Goal: Information Seeking & Learning: Learn about a topic

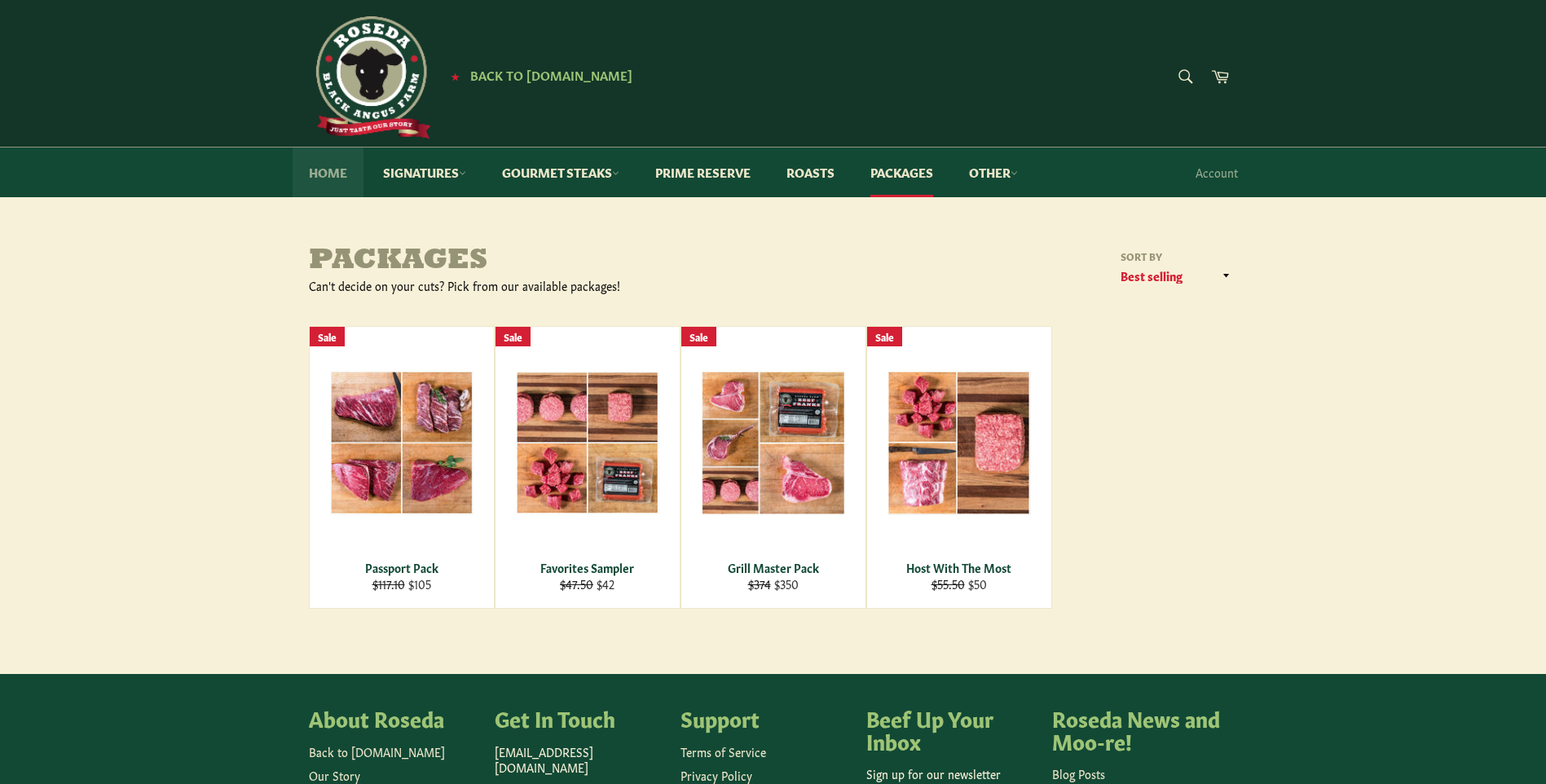
click at [335, 169] on link "Home" at bounding box center [328, 172] width 71 height 49
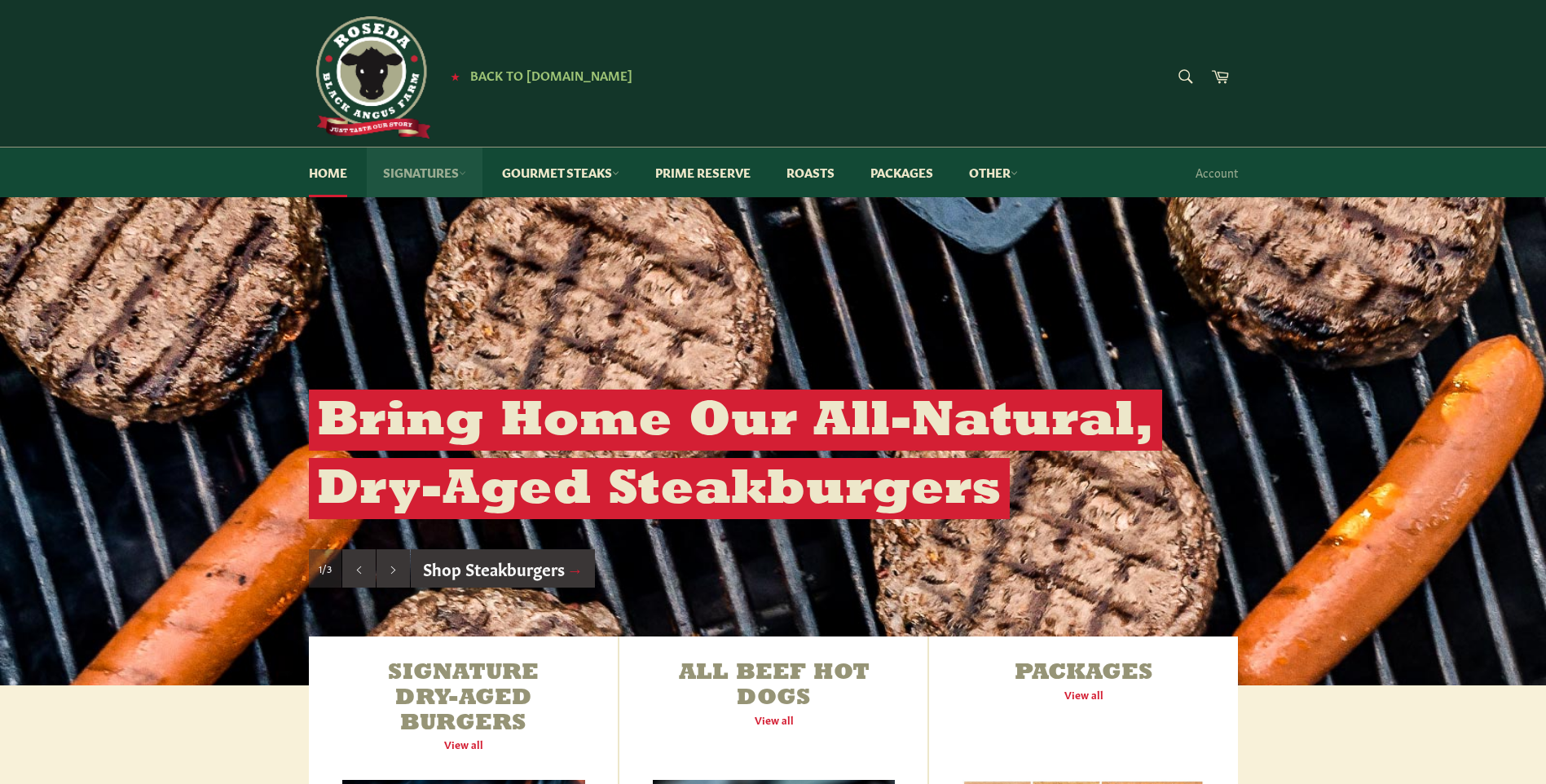
click at [423, 171] on link "Signatures" at bounding box center [424, 172] width 116 height 49
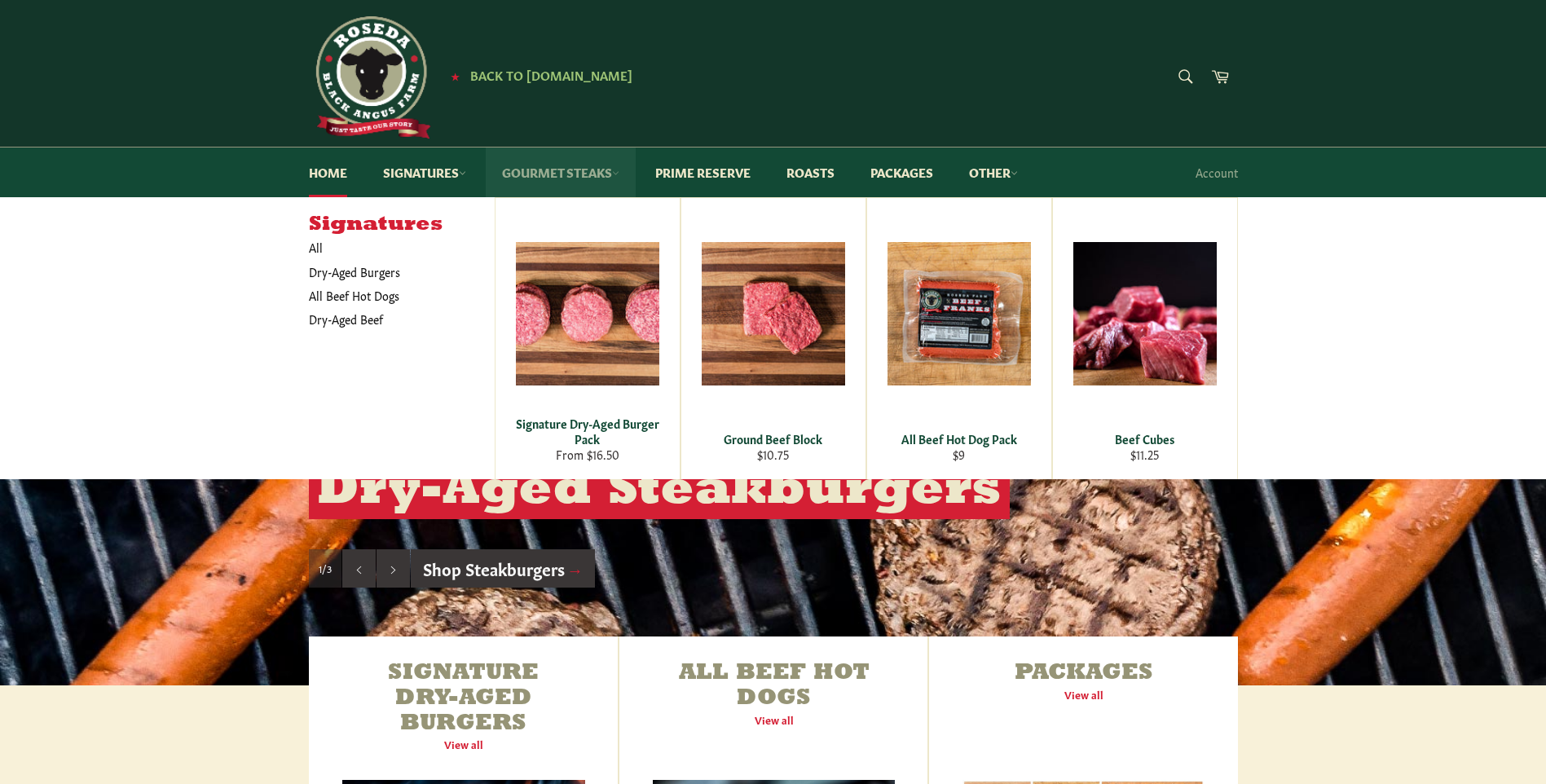
click at [536, 172] on link "Gourmet Steaks" at bounding box center [560, 172] width 150 height 49
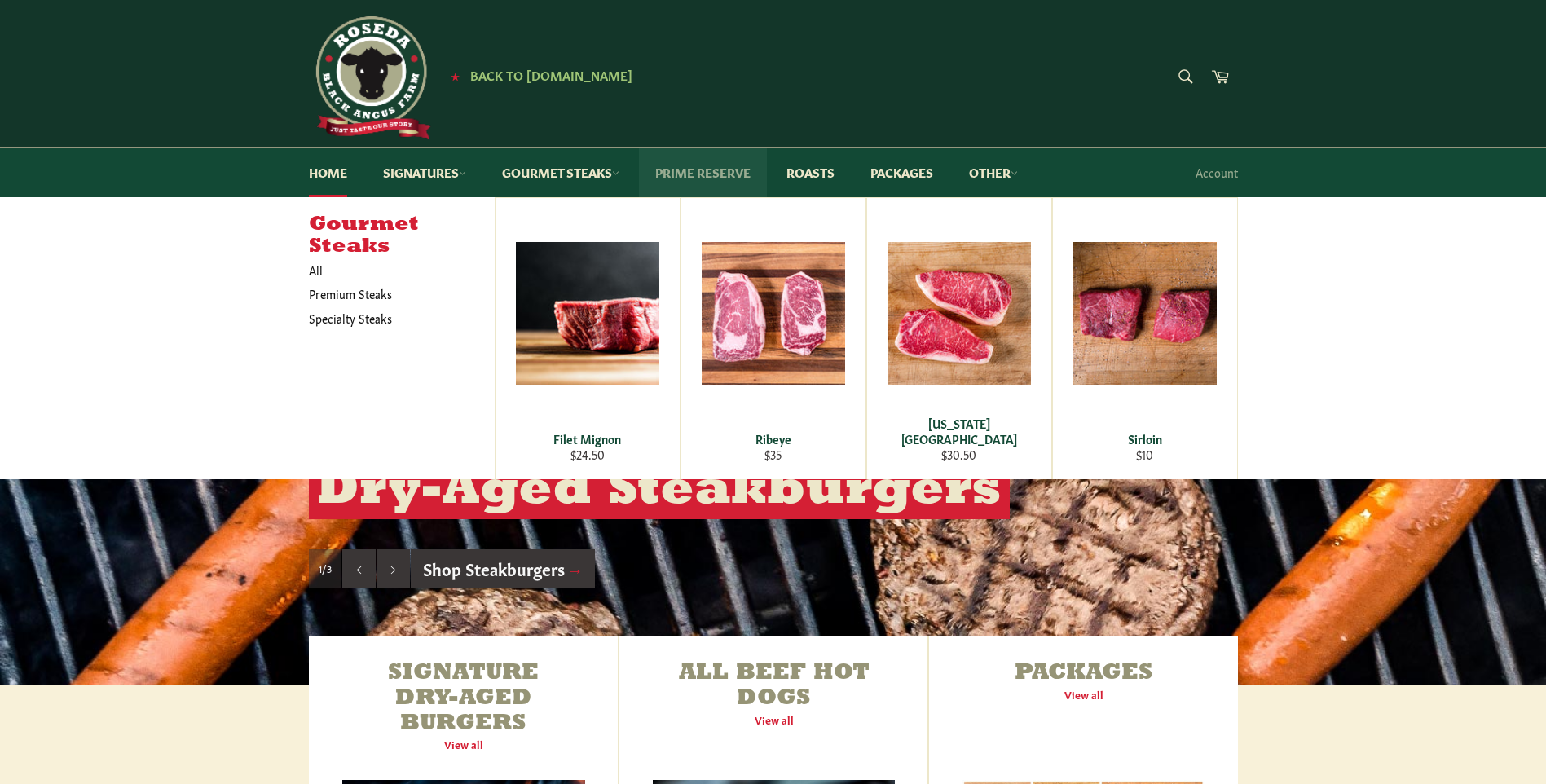
click at [708, 168] on link "Prime Reserve" at bounding box center [702, 172] width 128 height 49
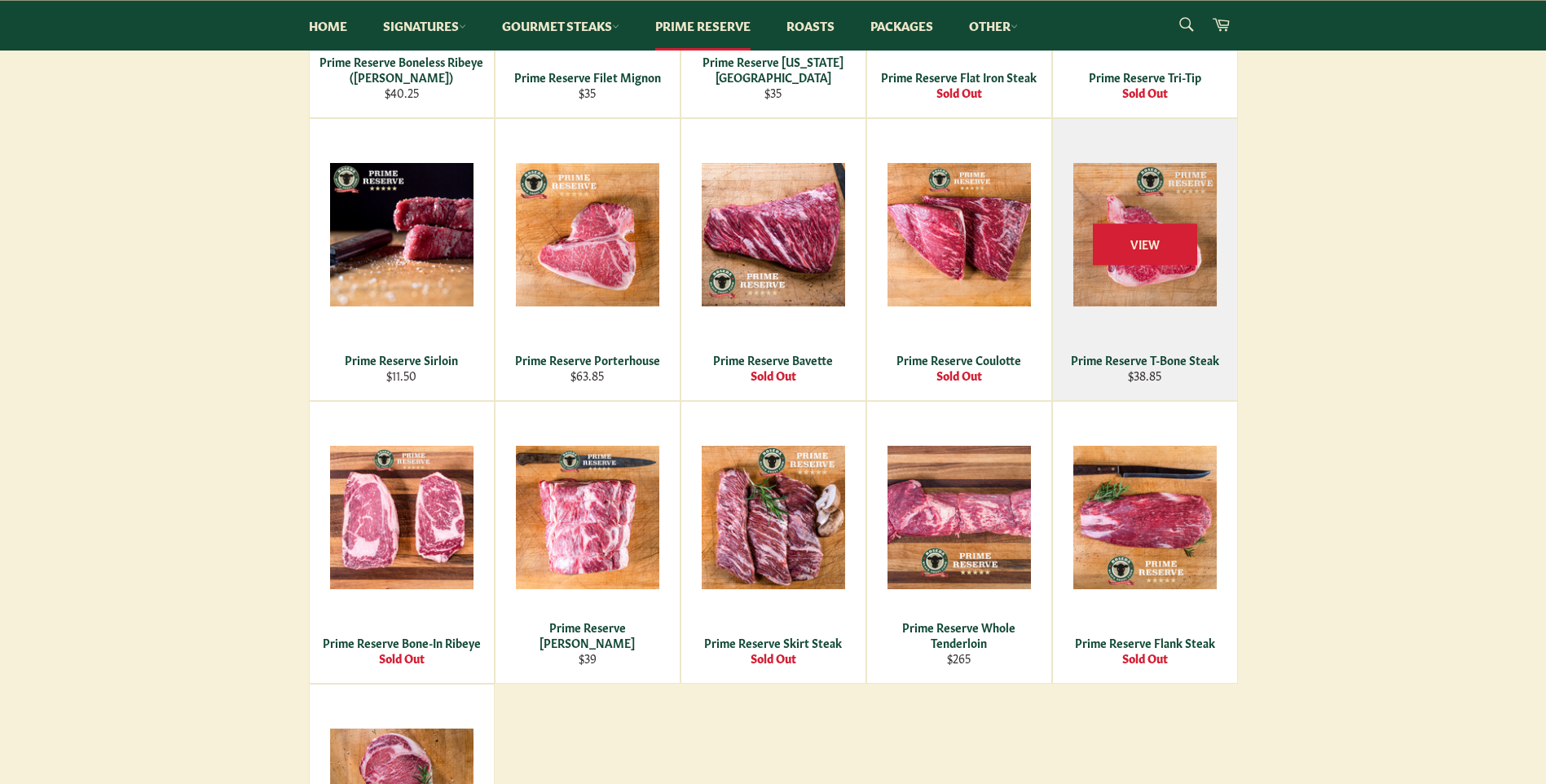
scroll to position [571, 0]
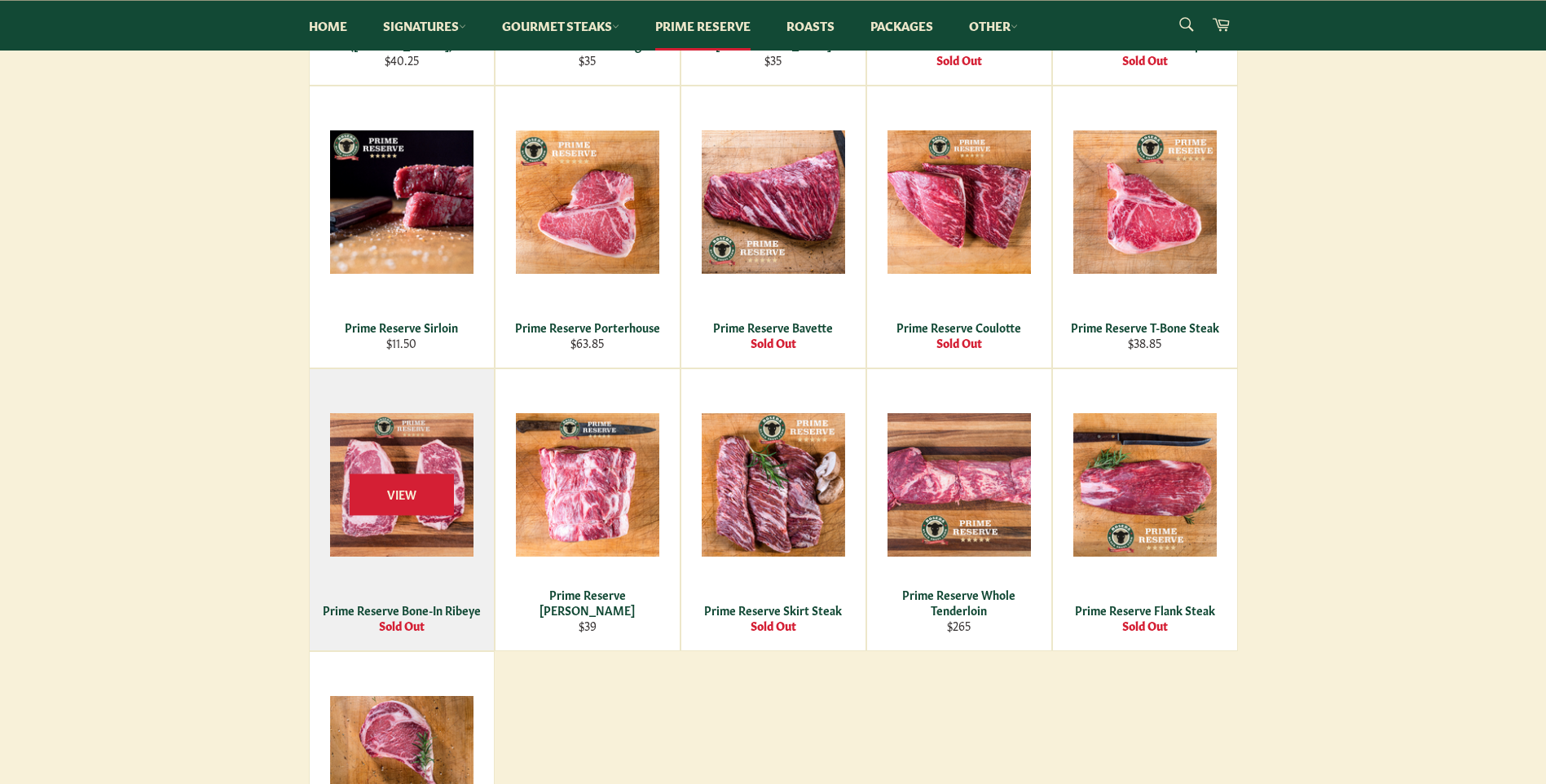
click at [372, 608] on div "Prime Reserve Bone-In Ribeye" at bounding box center [402, 610] width 164 height 16
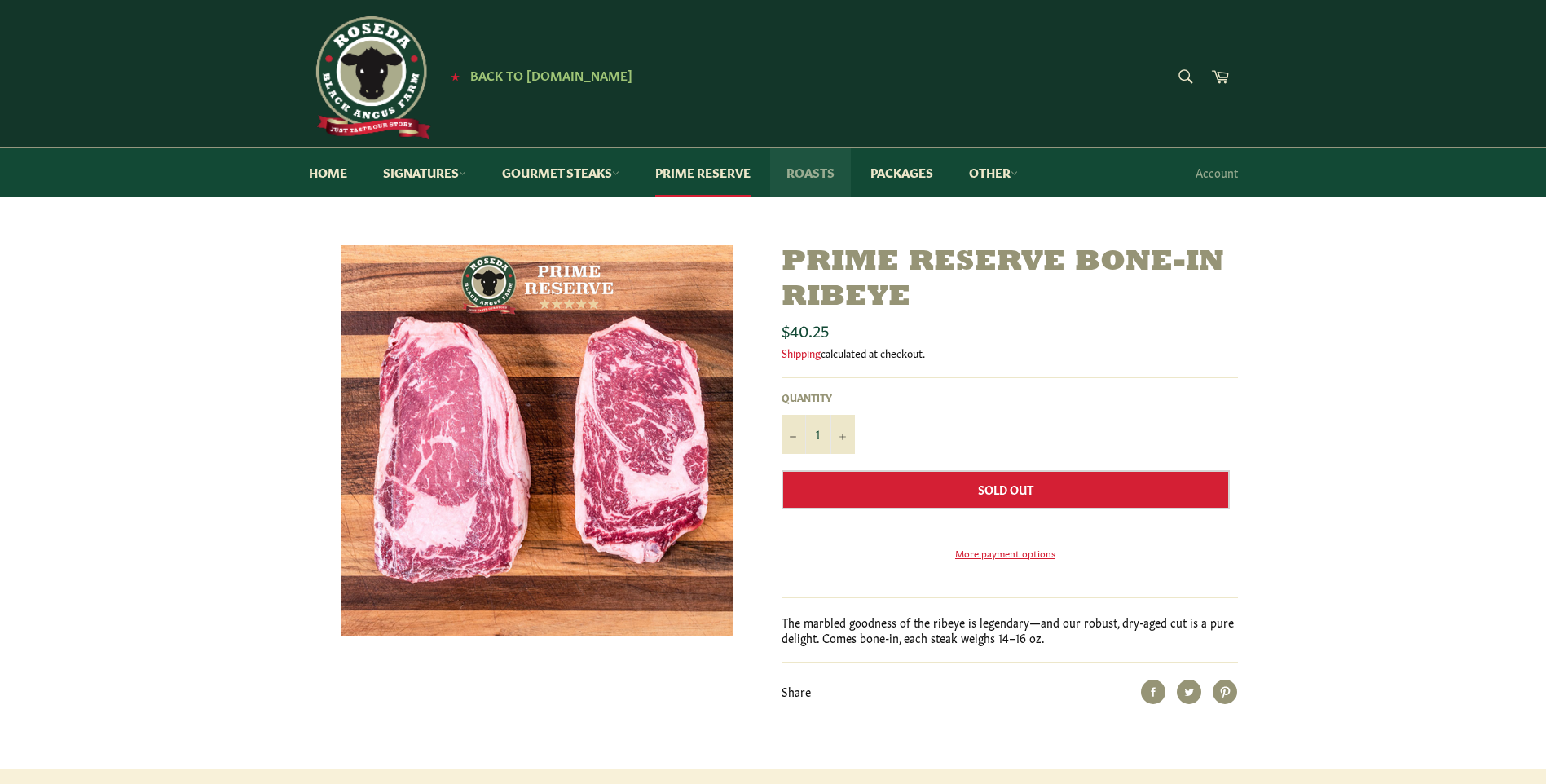
click at [808, 177] on link "Roasts" at bounding box center [810, 172] width 80 height 49
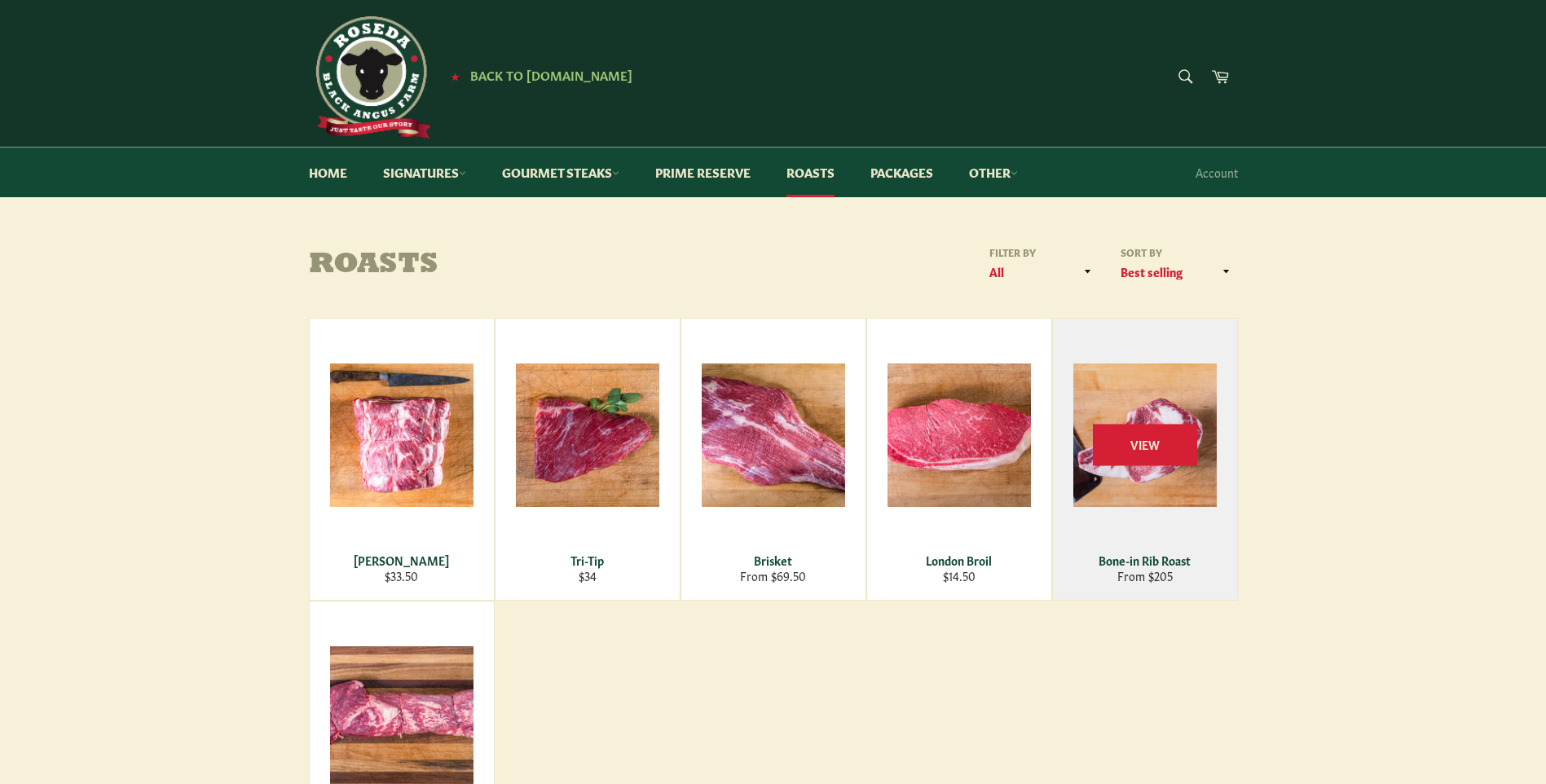
click at [1162, 561] on div "Bone-in Rib Roast" at bounding box center [1144, 560] width 164 height 16
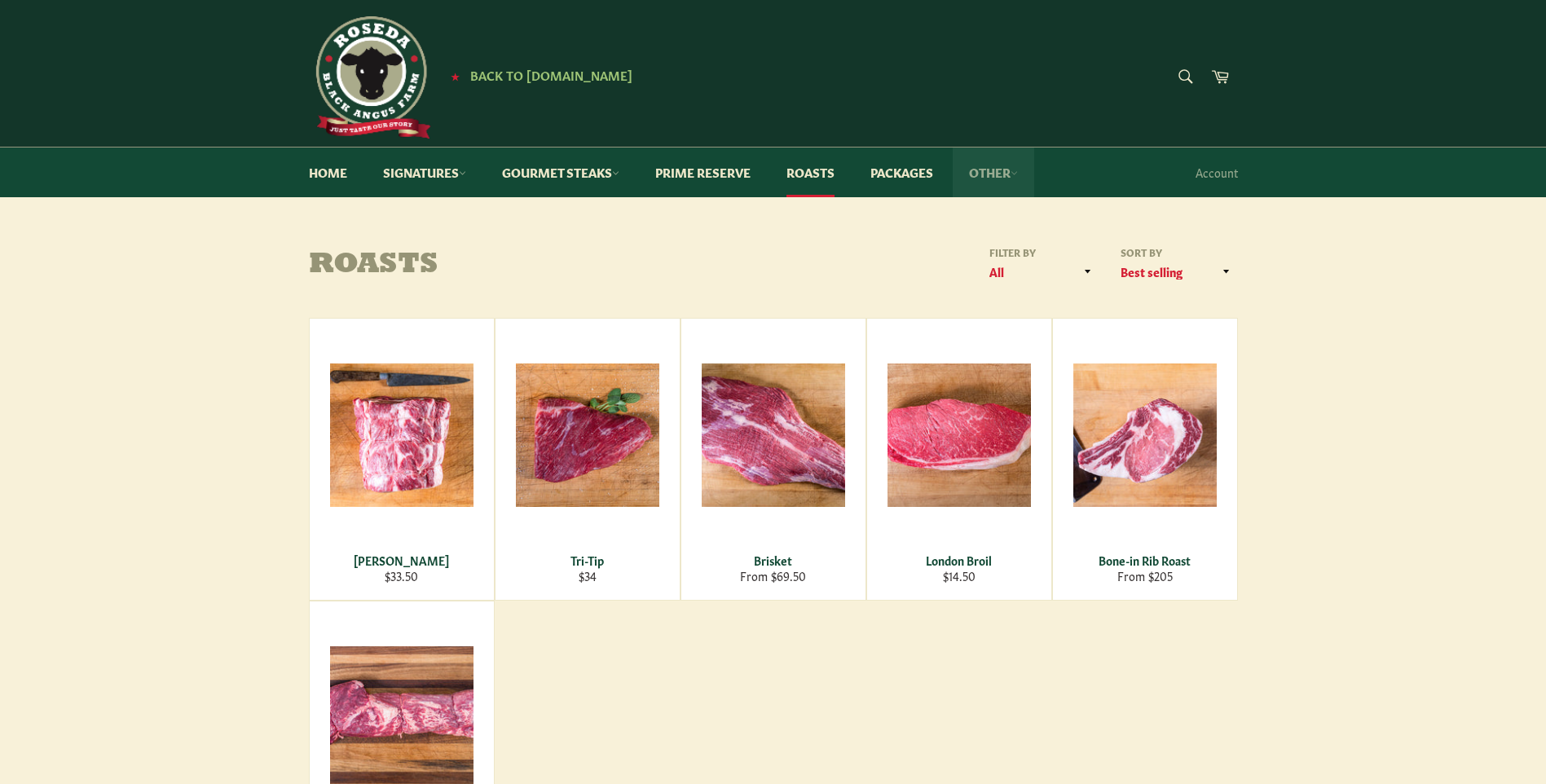
click at [1009, 168] on link "Other" at bounding box center [994, 172] width 81 height 49
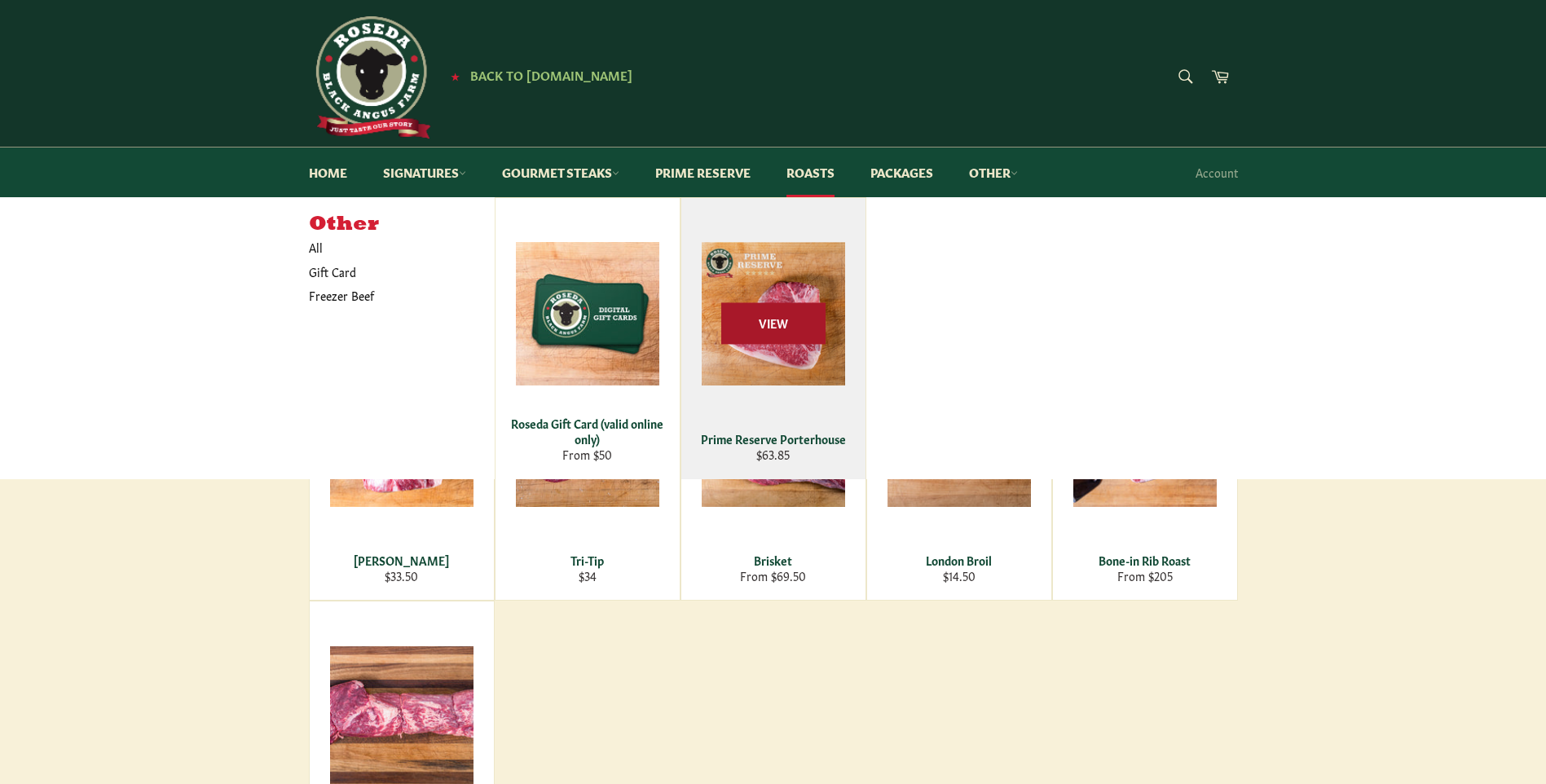
click at [762, 312] on span "View" at bounding box center [773, 324] width 104 height 41
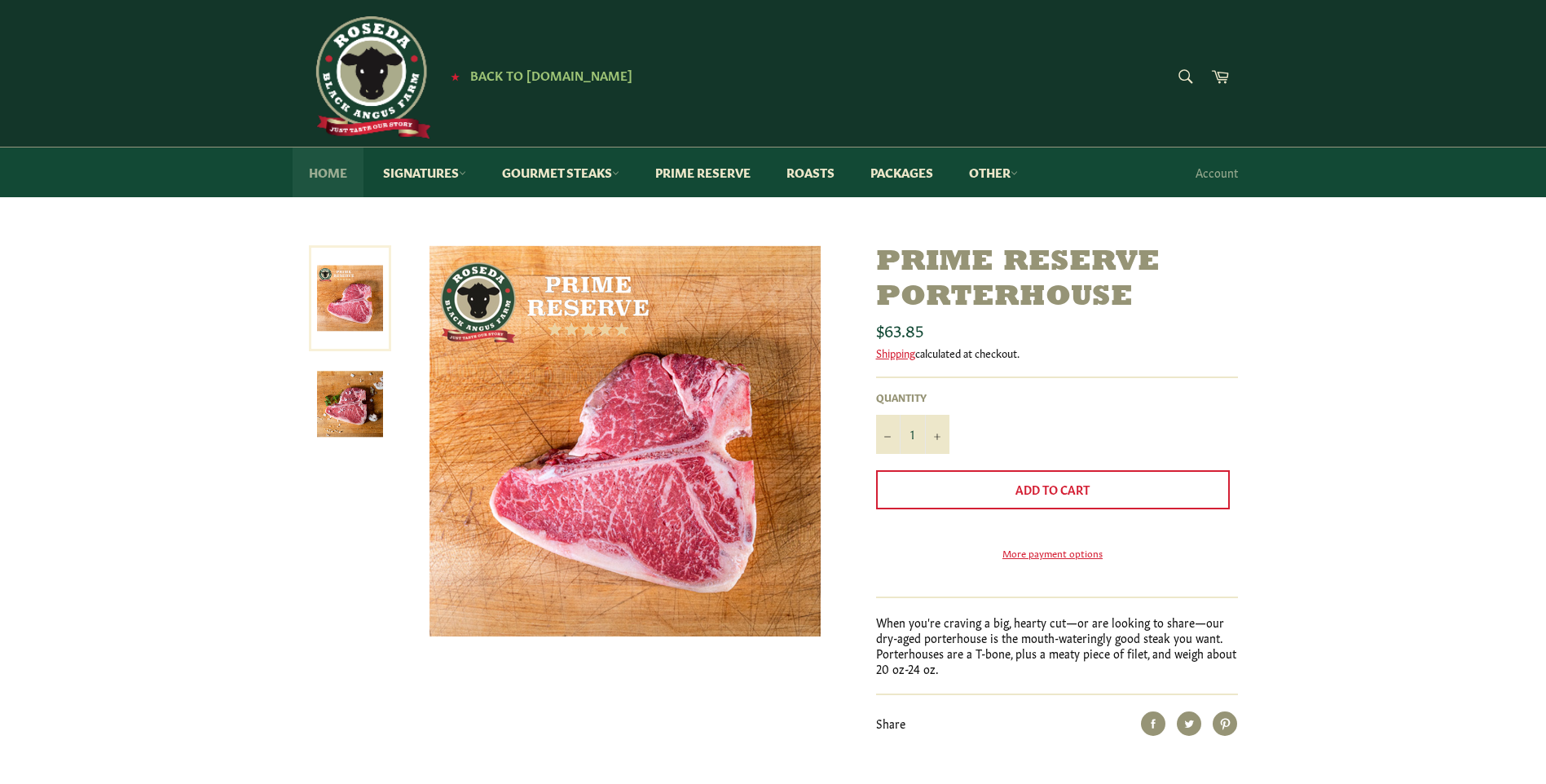
click at [335, 171] on link "Home" at bounding box center [328, 172] width 71 height 49
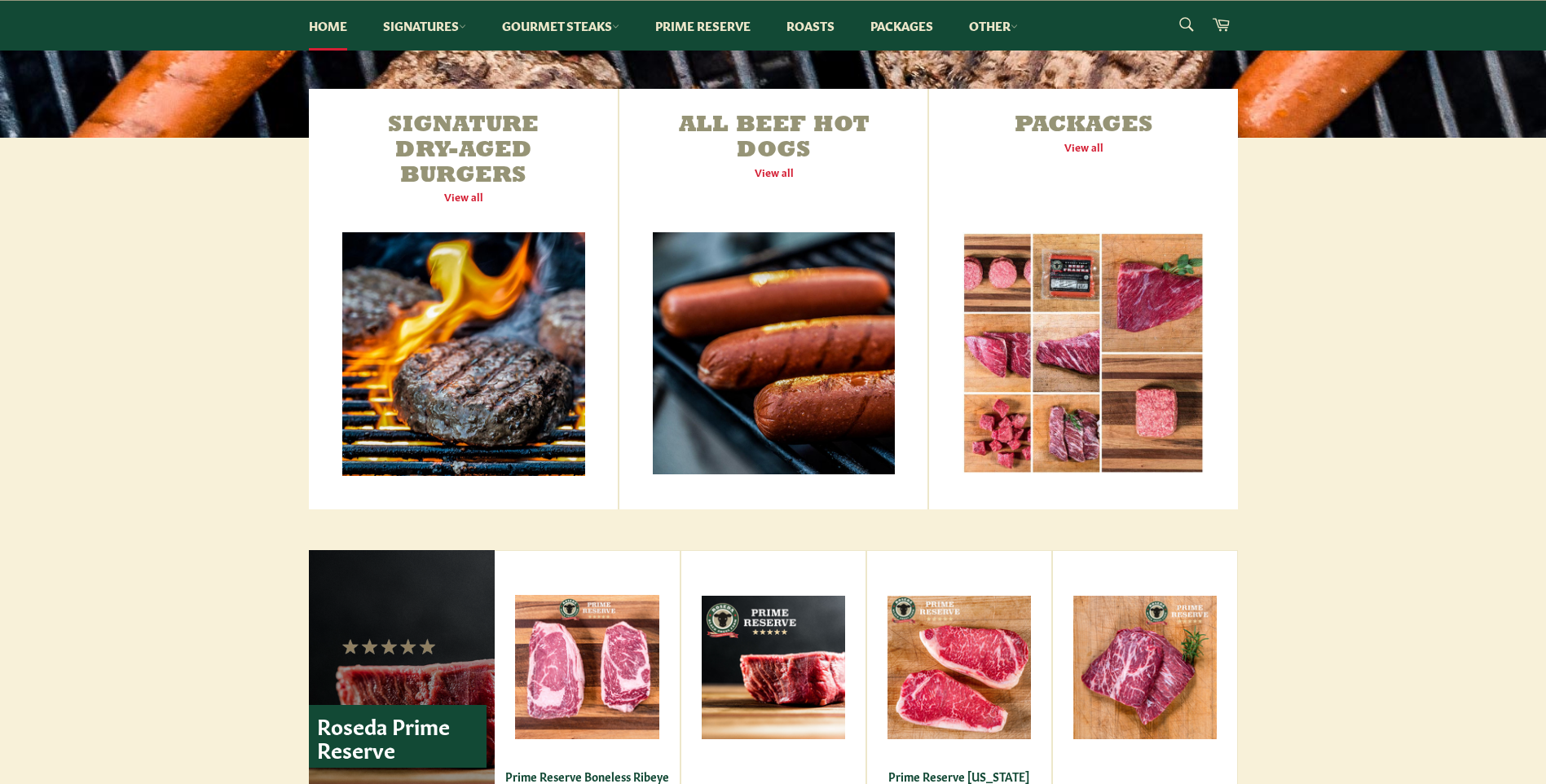
scroll to position [571, 0]
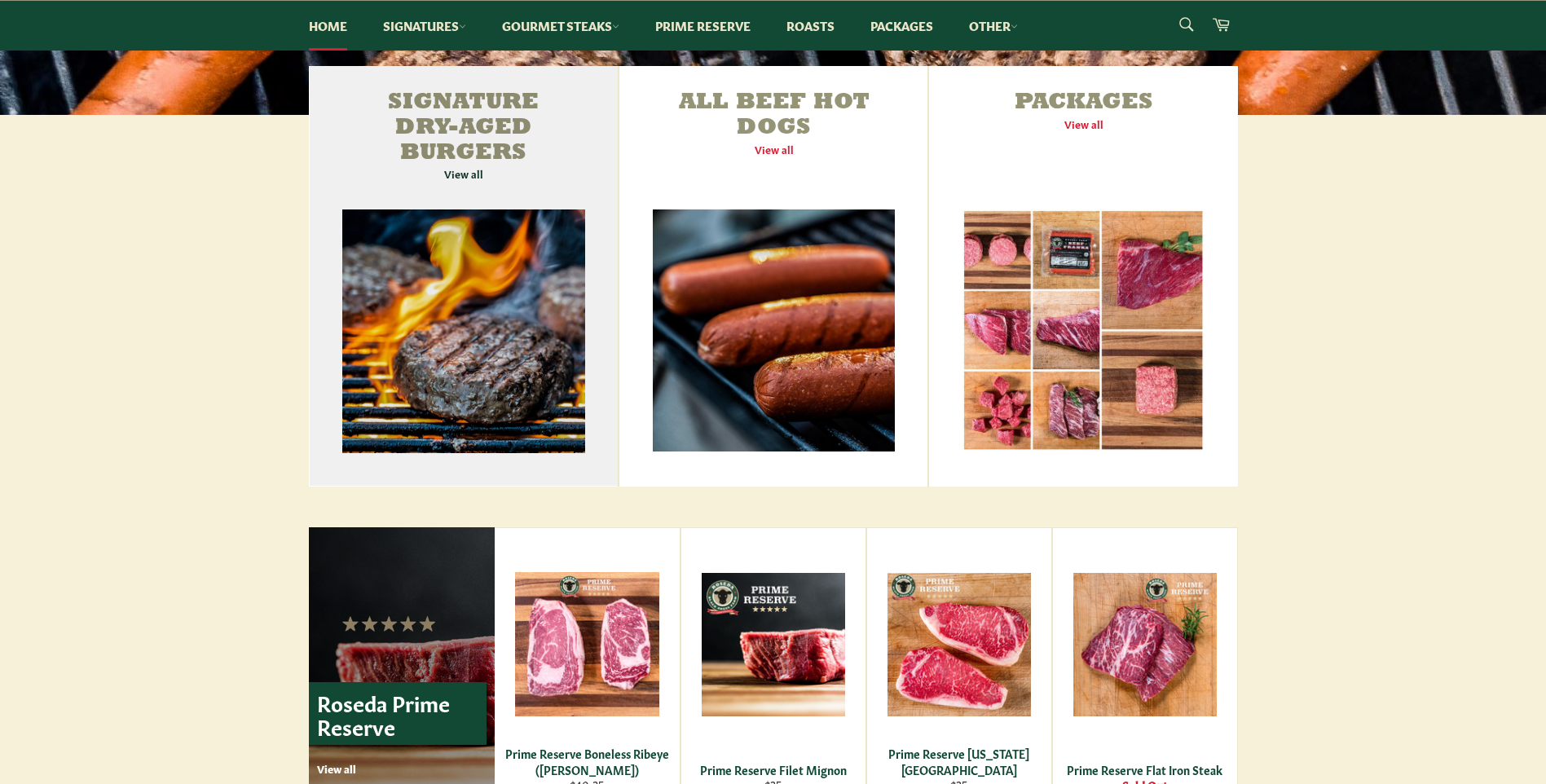
click at [464, 172] on link "Signature Dry-Aged Burgers View all" at bounding box center [463, 276] width 310 height 421
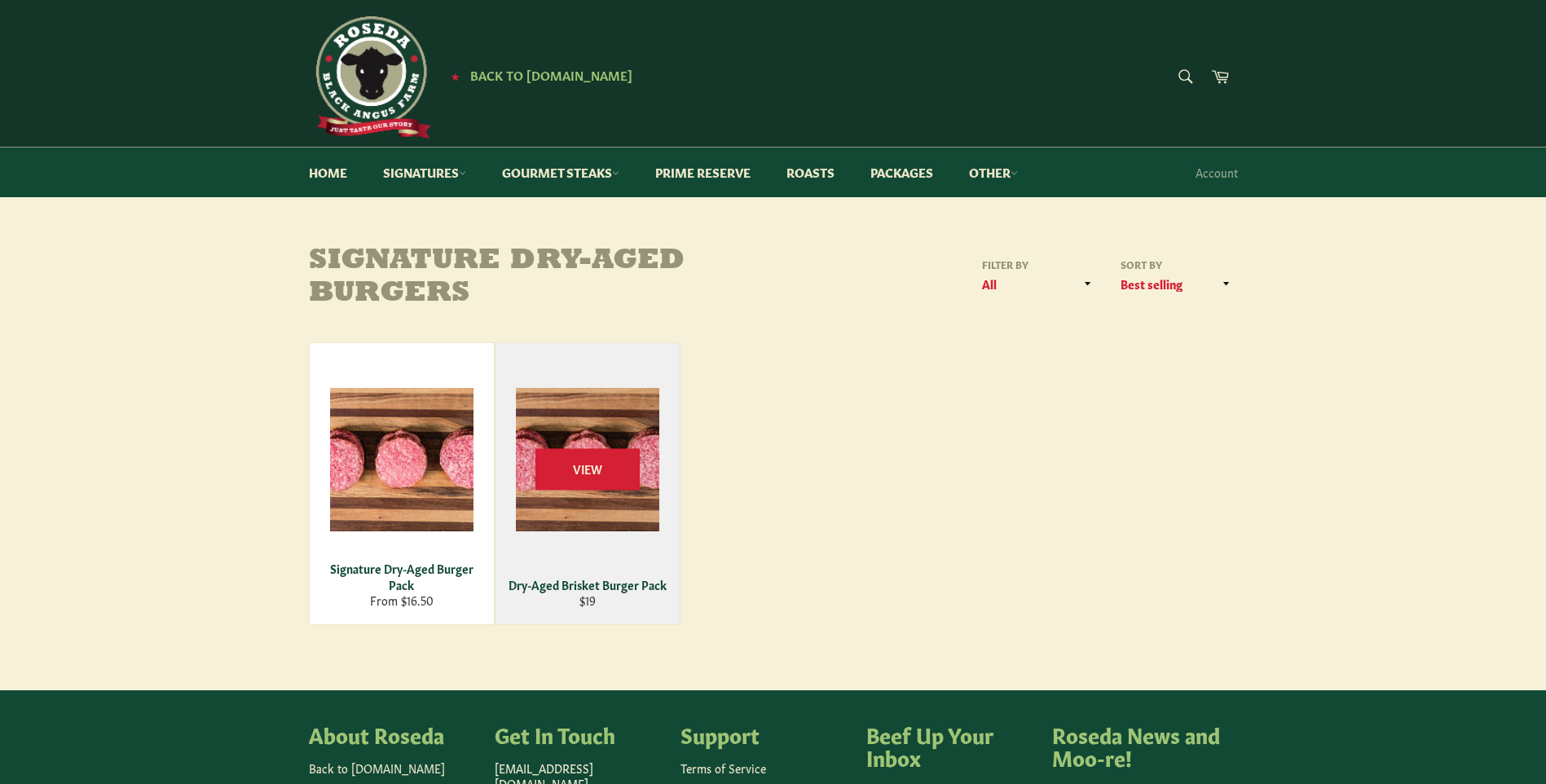
click at [553, 588] on div "Dry-Aged Brisket Burger Pack" at bounding box center [588, 585] width 164 height 16
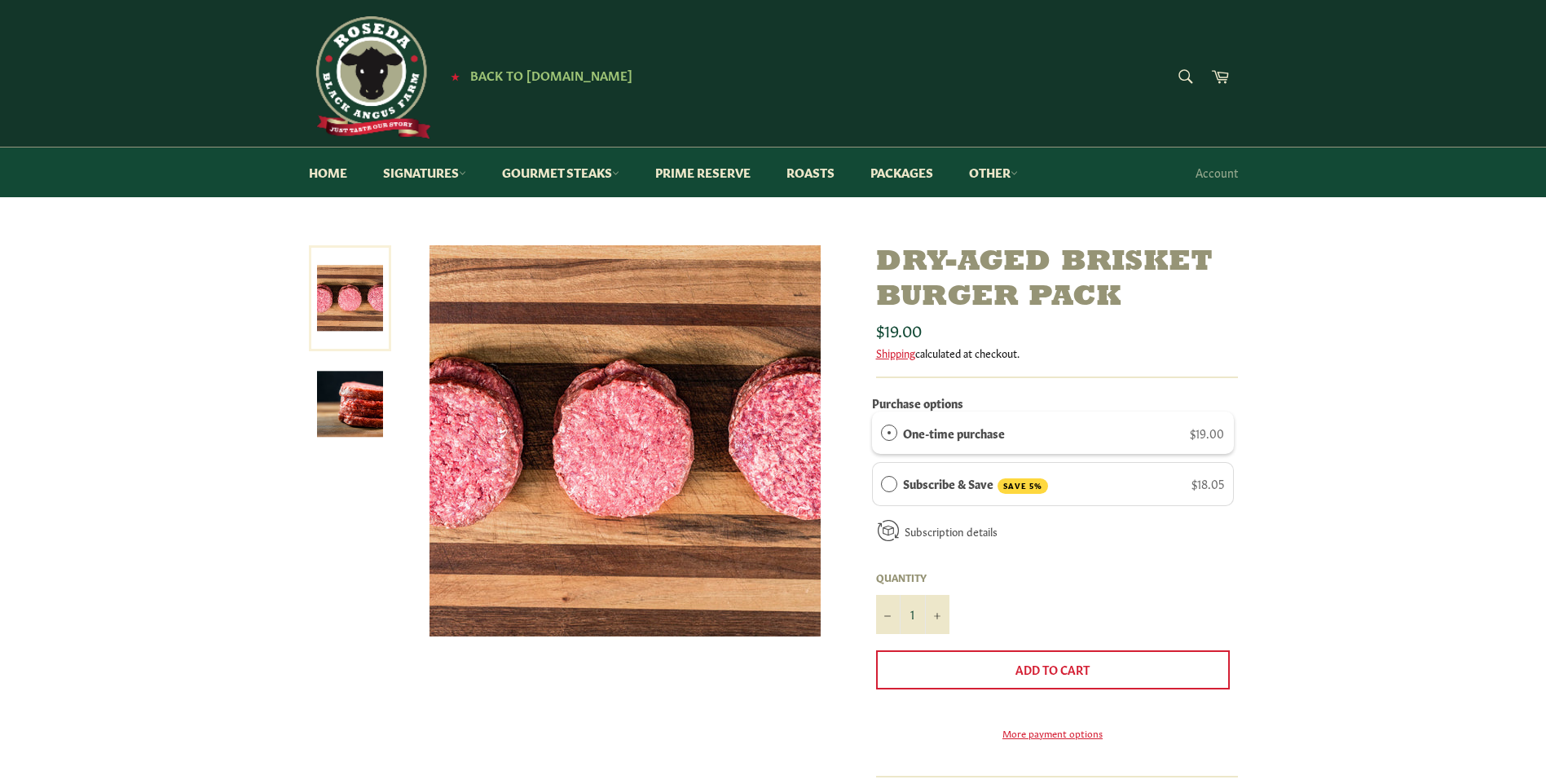
click at [341, 409] on img at bounding box center [349, 403] width 66 height 66
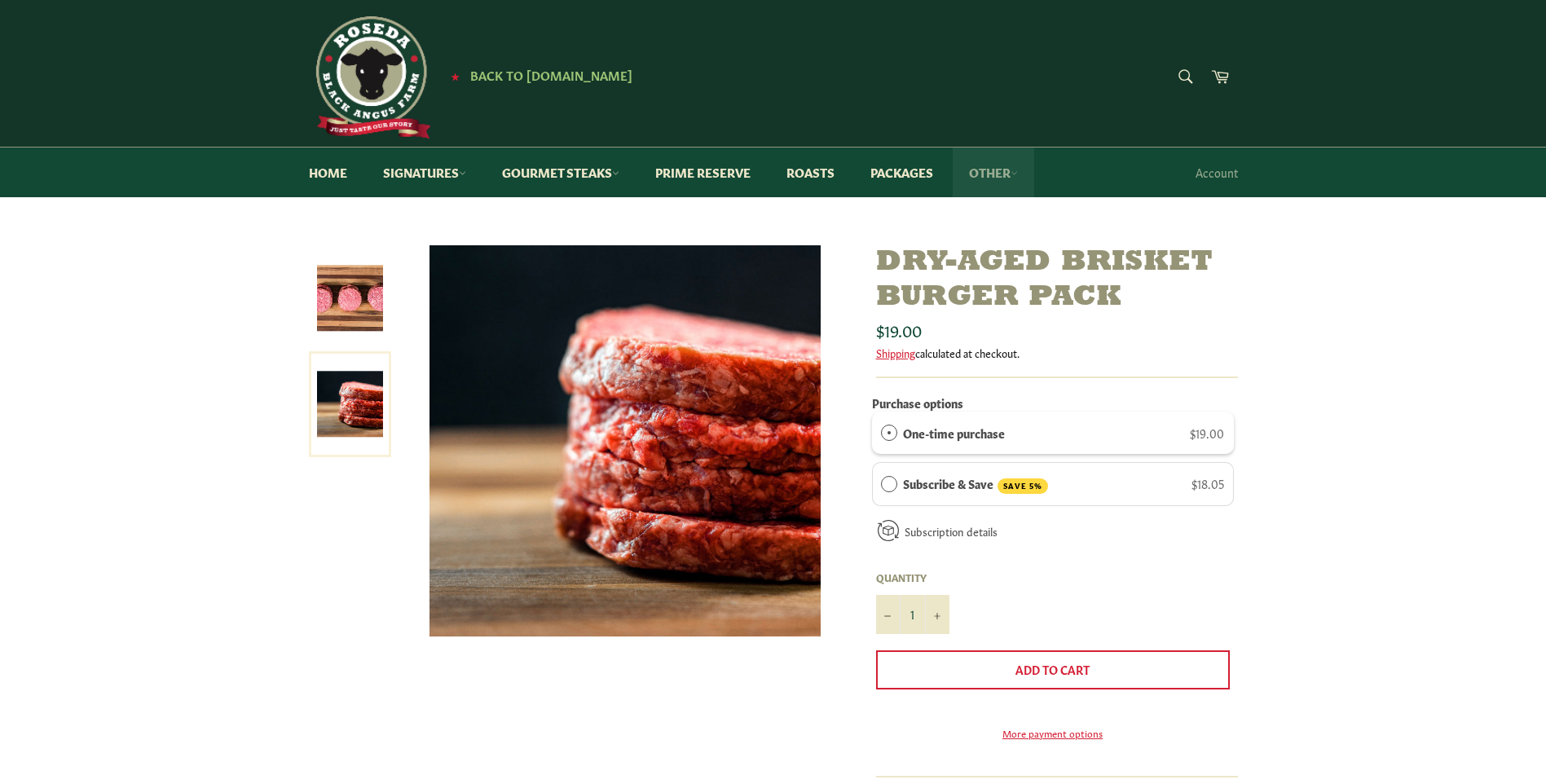
click at [979, 171] on link "Other" at bounding box center [994, 172] width 81 height 49
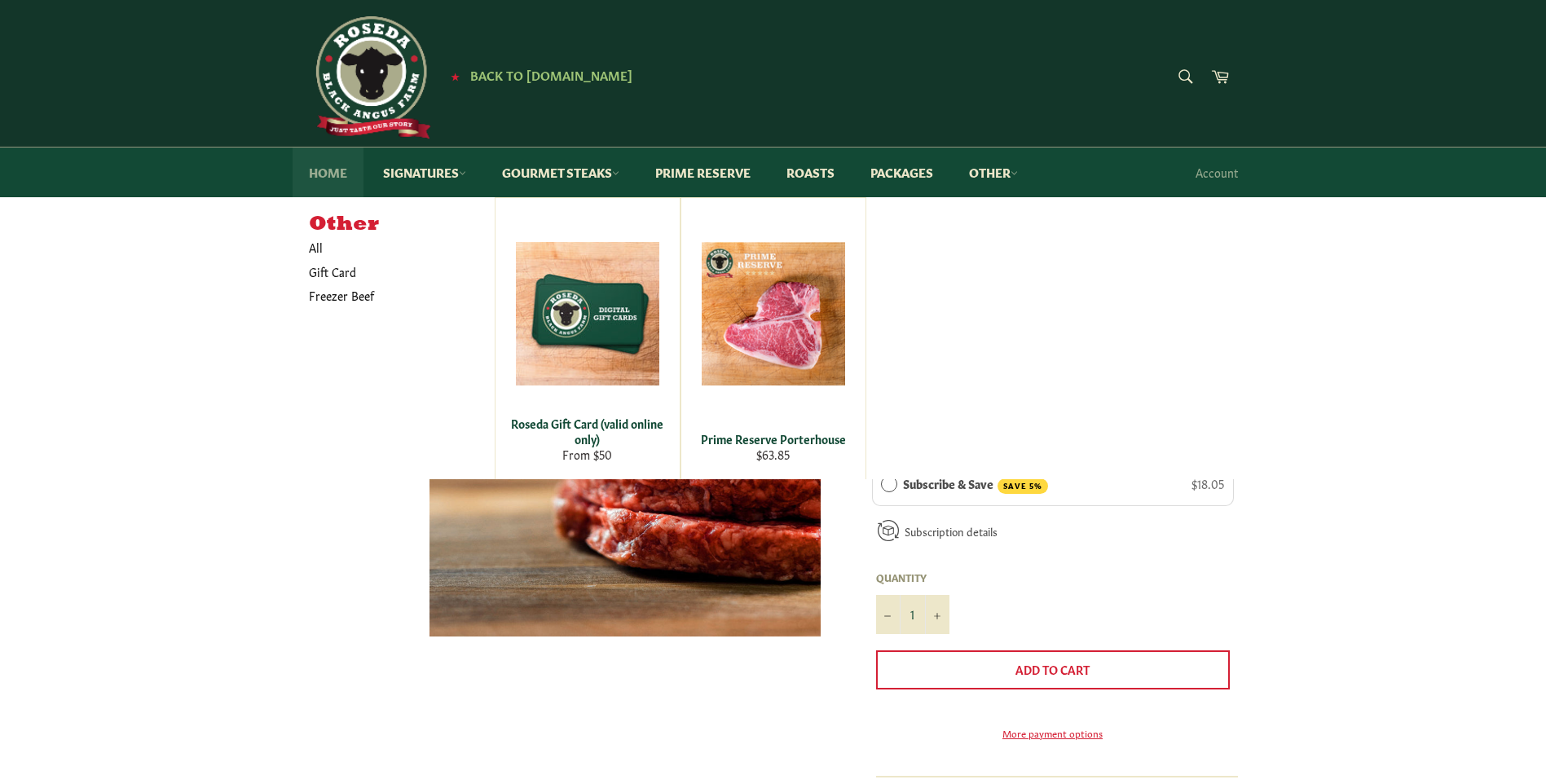
click at [325, 175] on link "Home" at bounding box center [328, 172] width 71 height 49
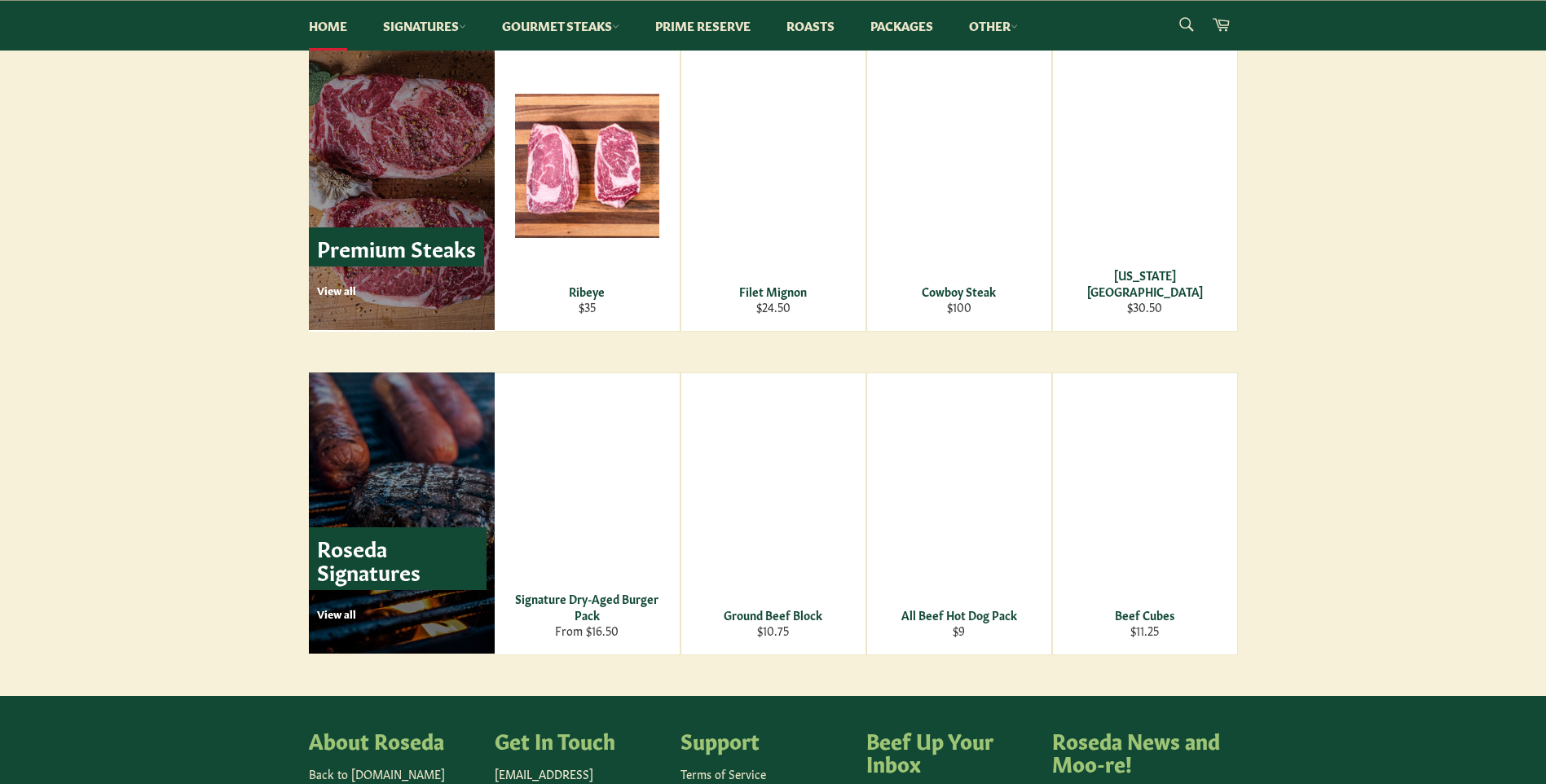
scroll to position [2195, 0]
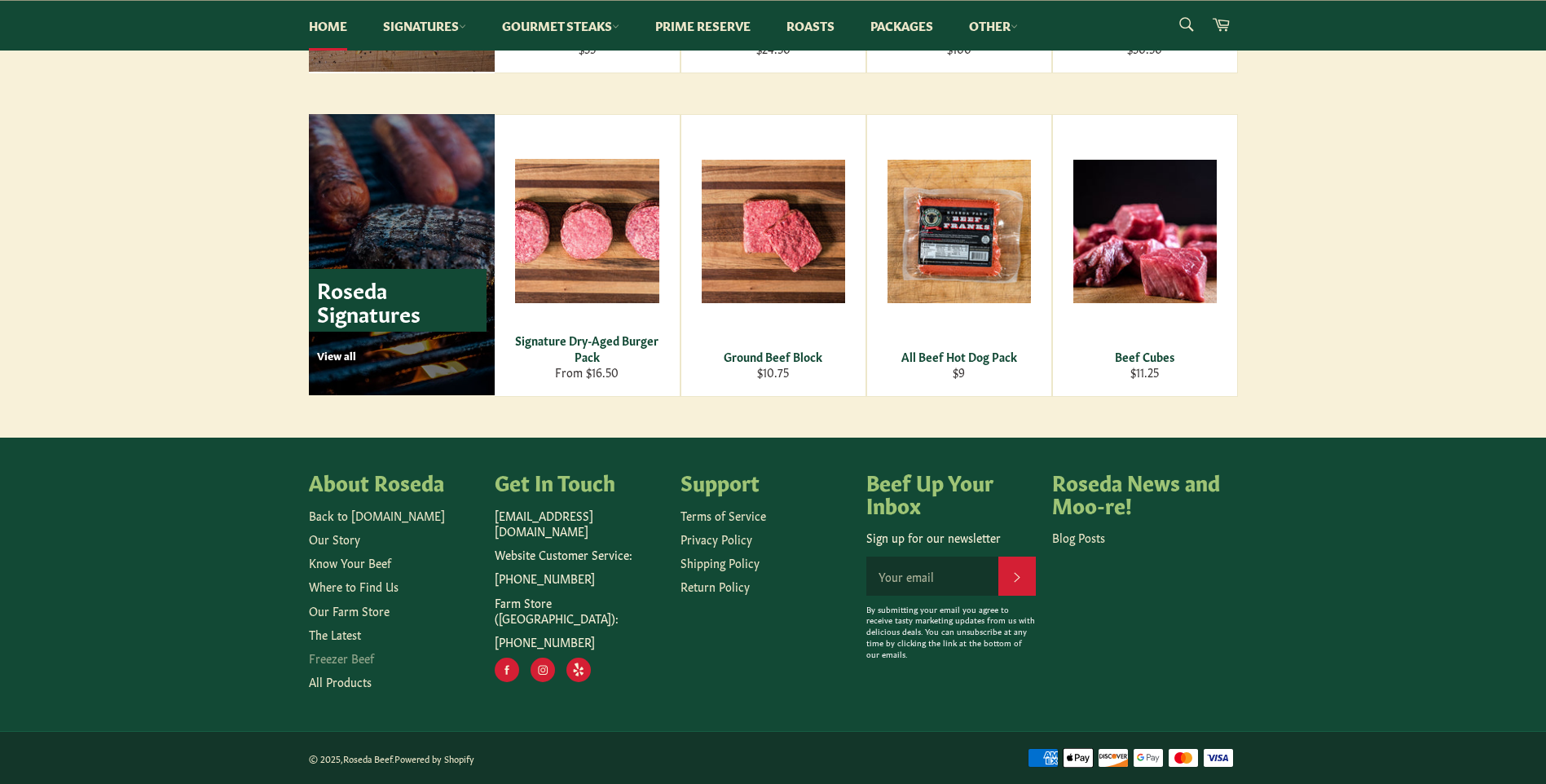
click at [342, 660] on link "Freezer Beef" at bounding box center [341, 657] width 65 height 16
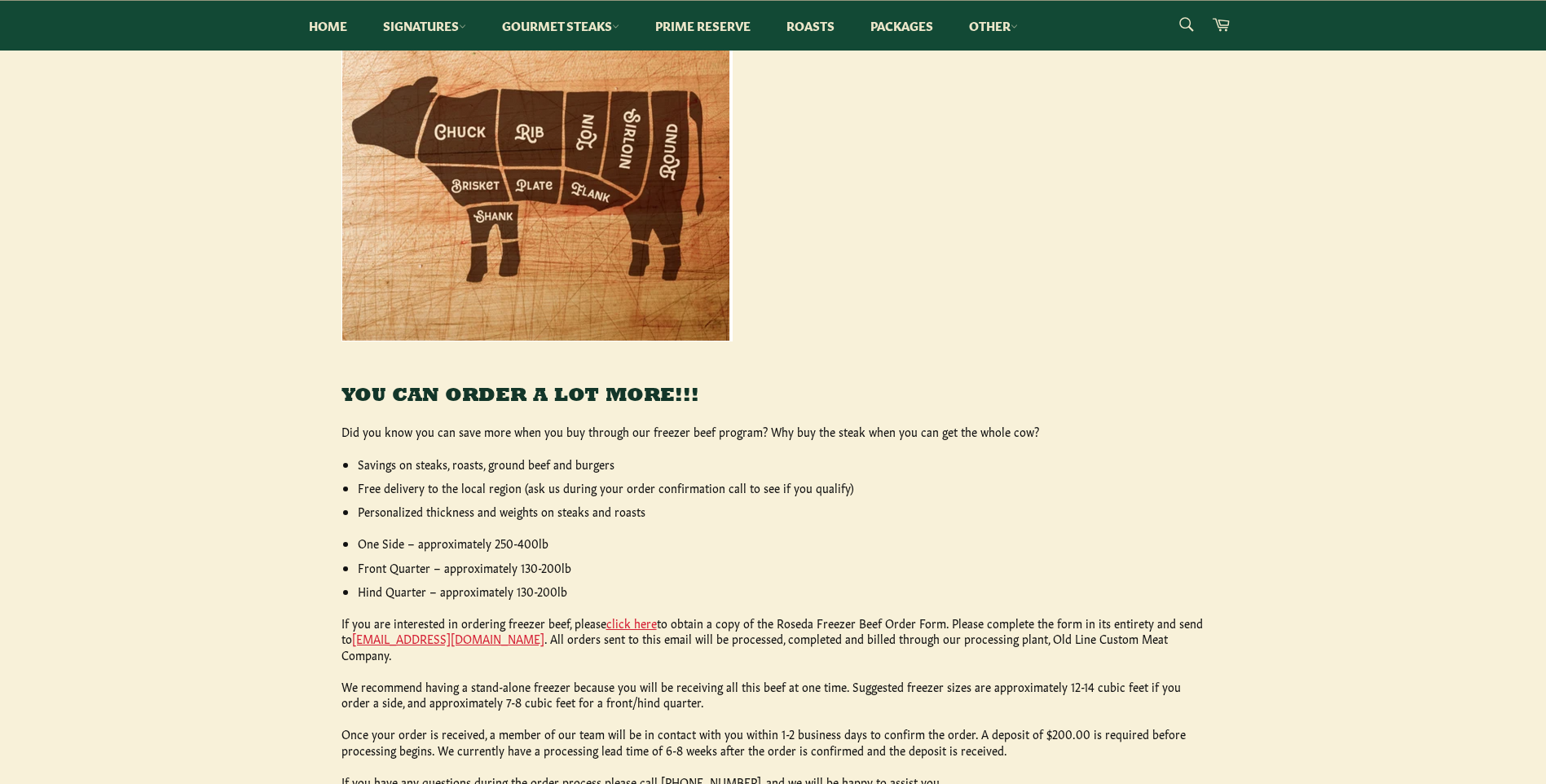
scroll to position [407, 0]
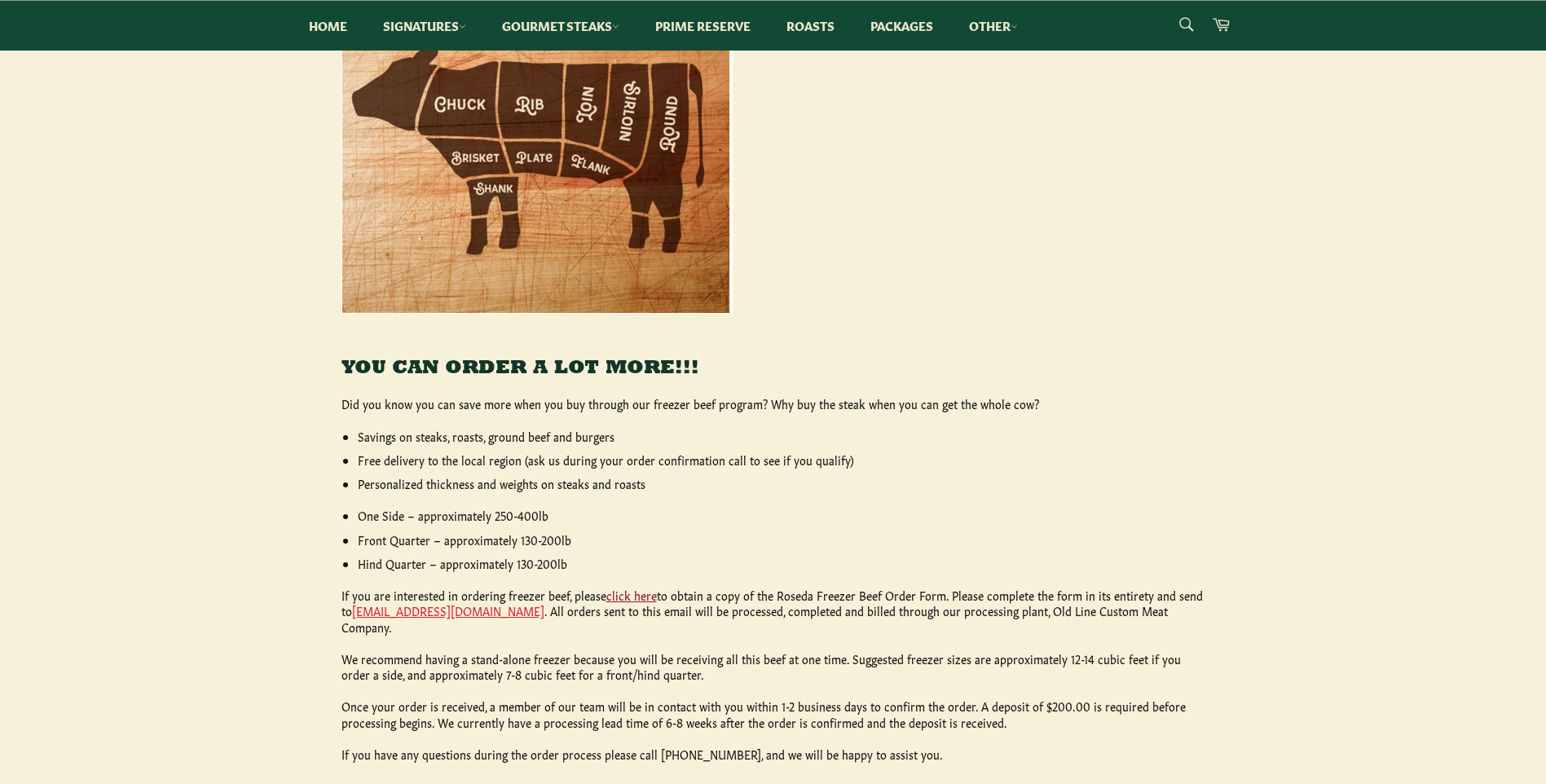
click at [634, 596] on link "click here" at bounding box center [631, 594] width 50 height 16
